Goal: Complete application form: Complete application form

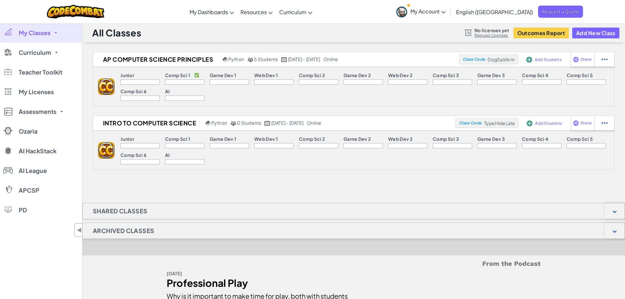
click at [52, 33] on link "My Classes" at bounding box center [41, 33] width 82 height 20
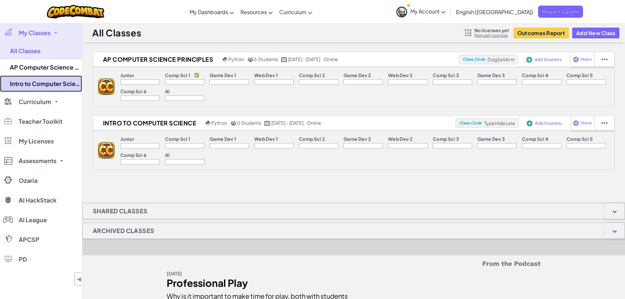
click at [55, 80] on link "Intro to Computer Science" at bounding box center [41, 83] width 82 height 16
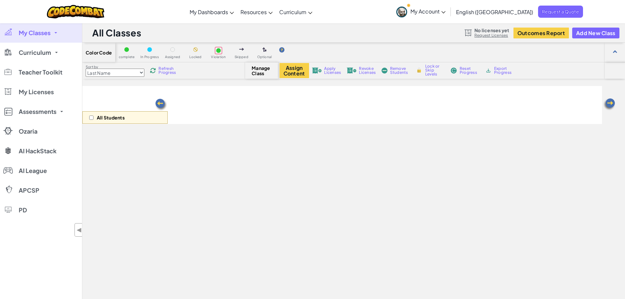
select select "560f1a9f22961295f9427742"
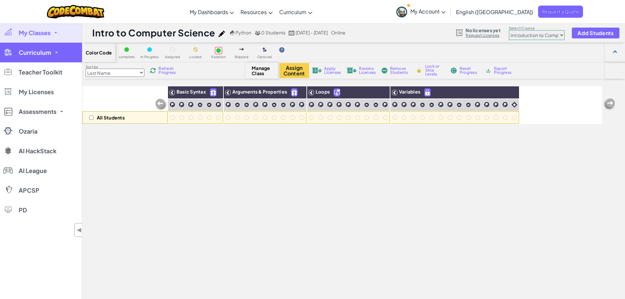
click at [29, 50] on span "Curriculum" at bounding box center [35, 53] width 32 height 6
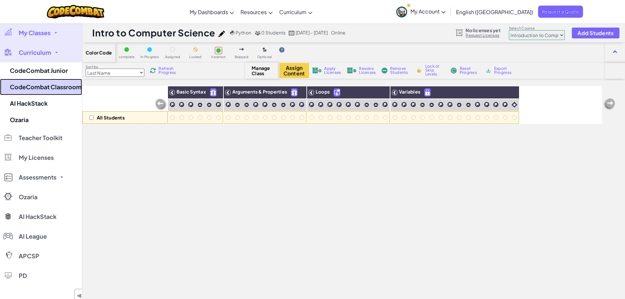
click at [38, 86] on link "CodeCombat Classroom" at bounding box center [41, 87] width 82 height 16
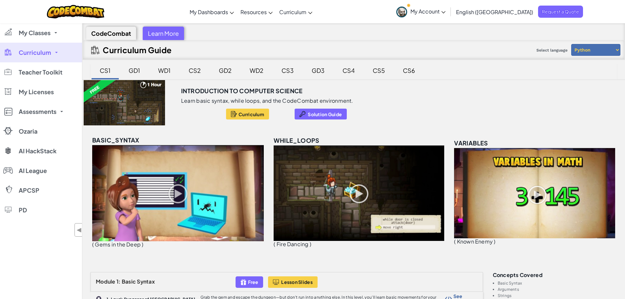
click at [106, 73] on div "CS1" at bounding box center [105, 70] width 24 height 15
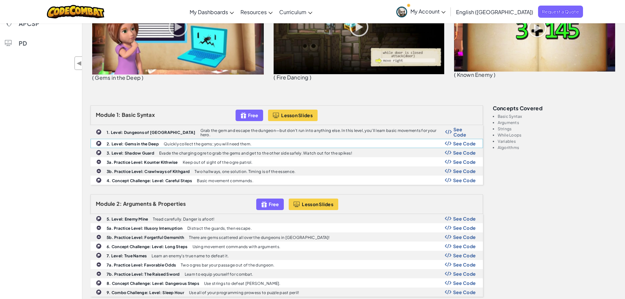
scroll to position [197, 0]
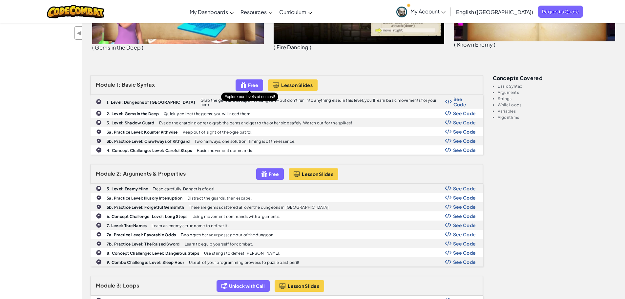
click at [245, 84] on img at bounding box center [243, 85] width 6 height 8
click at [242, 87] on img at bounding box center [243, 85] width 6 height 8
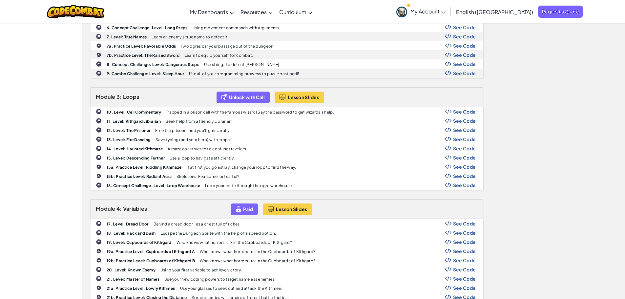
scroll to position [394, 0]
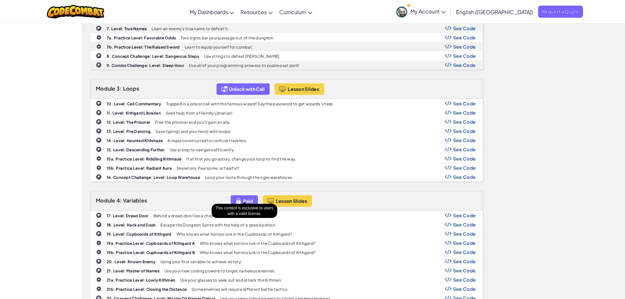
click at [243, 199] on span "Paid" at bounding box center [248, 200] width 10 height 5
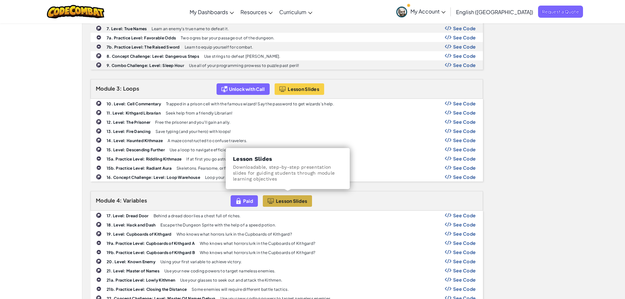
click at [303, 198] on span "Lesson Slides" at bounding box center [291, 200] width 31 height 5
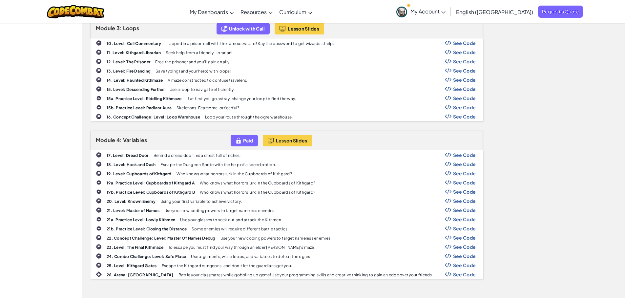
scroll to position [459, 0]
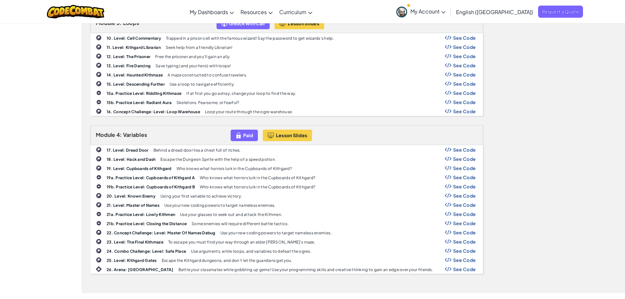
click at [459, 147] on span "See Code" at bounding box center [464, 149] width 23 height 5
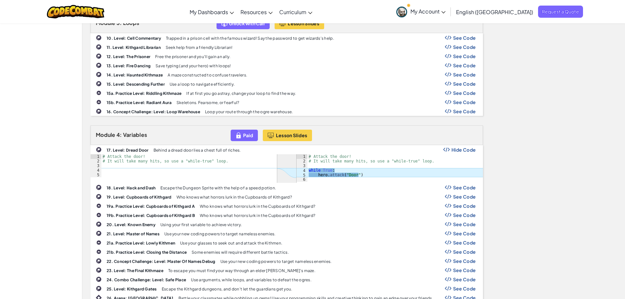
click at [456, 231] on span "See Code" at bounding box center [464, 233] width 23 height 5
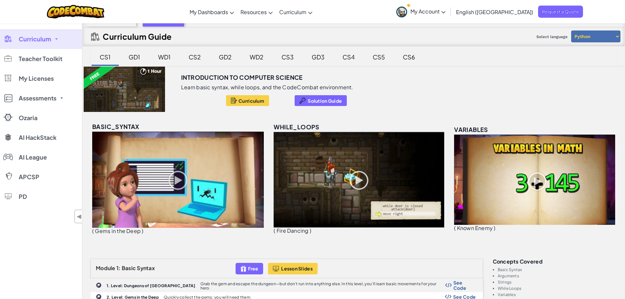
scroll to position [0, 0]
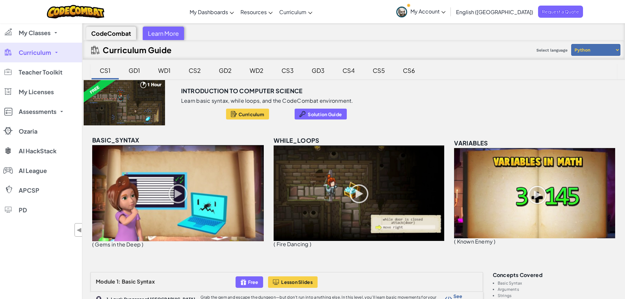
click at [157, 31] on div "Learn More" at bounding box center [163, 33] width 41 height 13
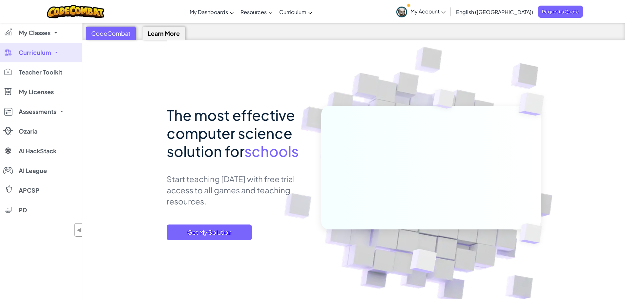
click at [114, 31] on div "CodeCombat" at bounding box center [111, 33] width 50 height 13
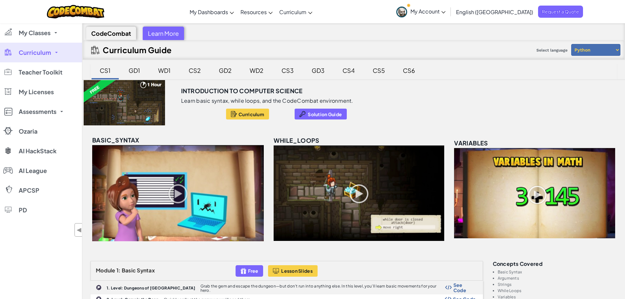
click at [449, 15] on link "My Account" at bounding box center [421, 11] width 56 height 21
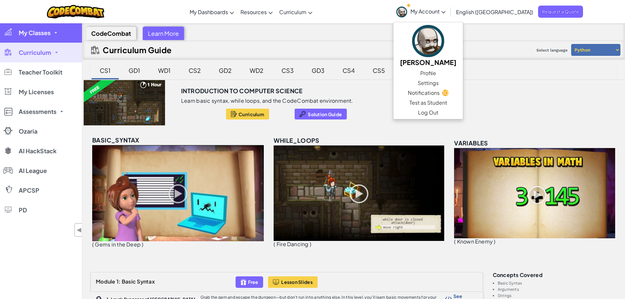
click at [42, 32] on span "My Classes" at bounding box center [35, 33] width 32 height 6
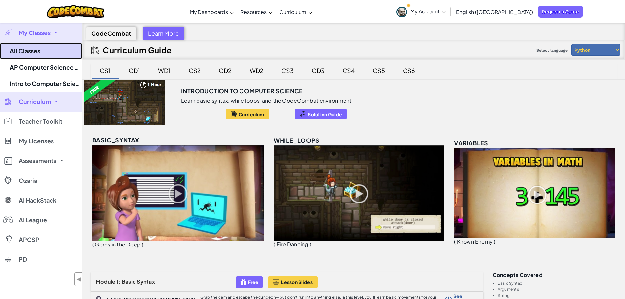
click at [32, 50] on link "All Classes" at bounding box center [41, 51] width 82 height 17
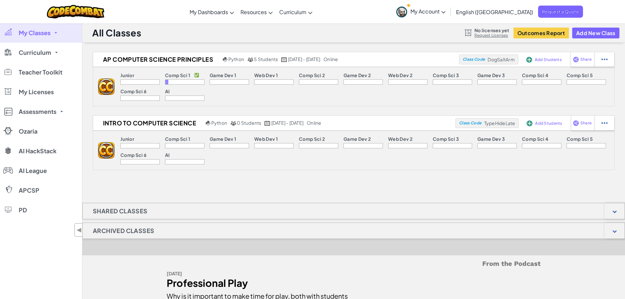
click at [491, 33] on link "Request Licenses" at bounding box center [491, 35] width 35 height 5
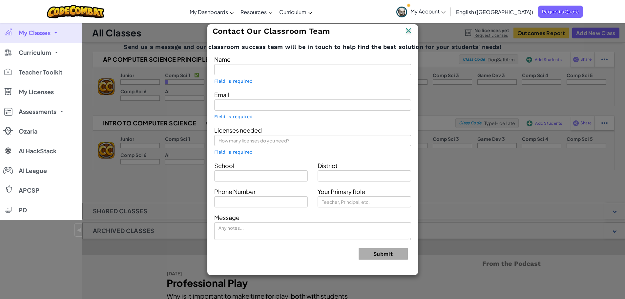
type input "[PERSON_NAME]"
type input "jtourse@sageoak.education"
type input "Sage Oak Charter School"
type input "Helendale Elementary"
type input "7606849284"
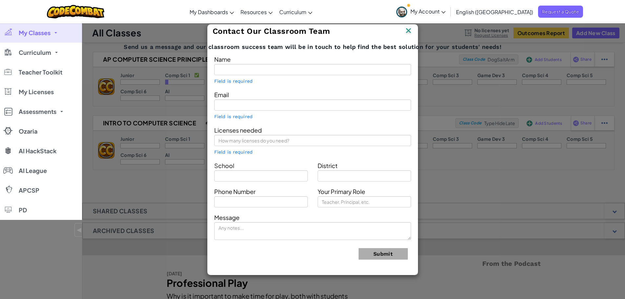
type input "Teacher"
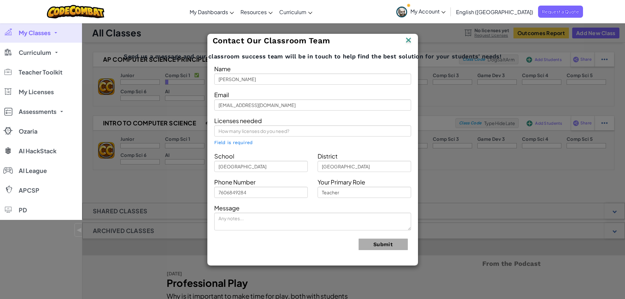
click at [410, 42] on img at bounding box center [408, 41] width 9 height 10
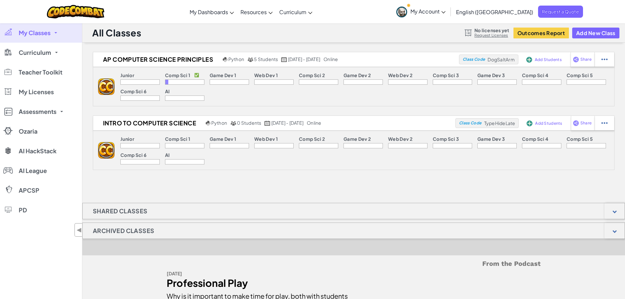
click at [498, 36] on link "Request Licenses" at bounding box center [491, 35] width 35 height 5
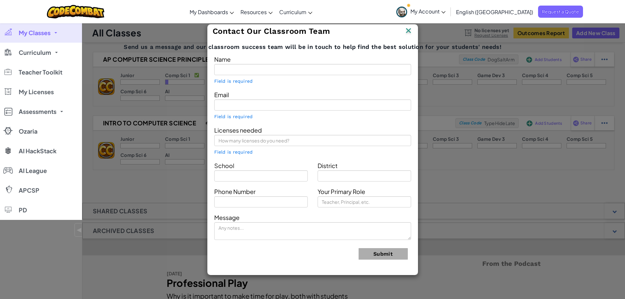
type input "[PERSON_NAME]"
type input "jtourse@sageoak.education"
type input "Sage Oak Charter School"
type input "Helendale Elementary"
type input "7606849284"
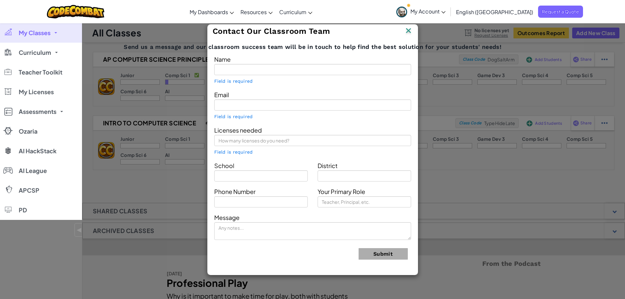
type input "Teacher"
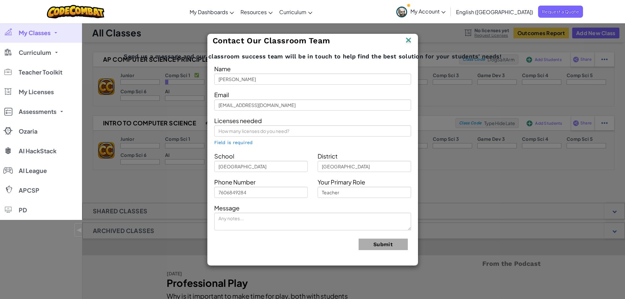
click at [410, 41] on img at bounding box center [408, 41] width 9 height 10
